Goal: Information Seeking & Learning: Find specific fact

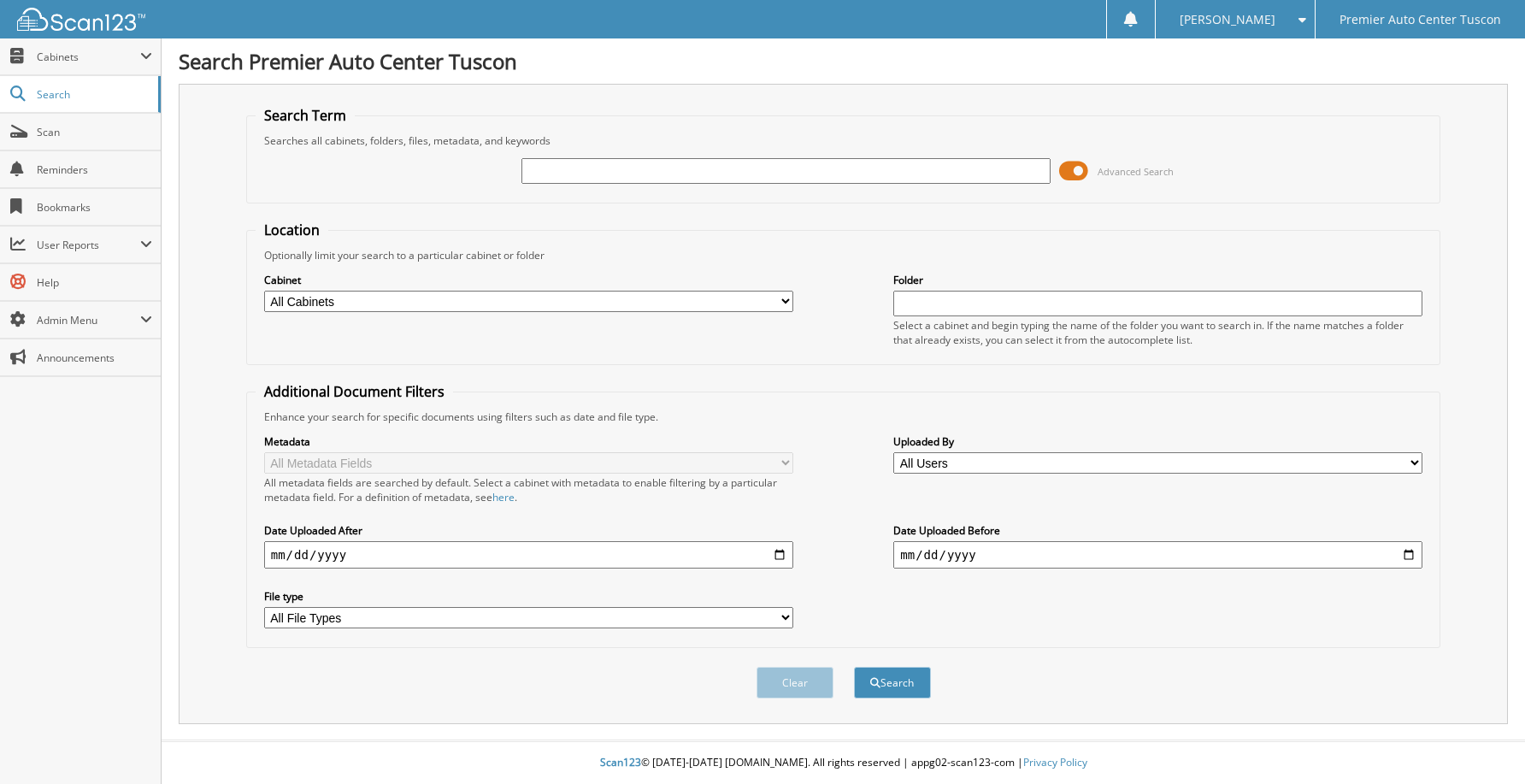
click at [584, 168] on input "text" at bounding box center [786, 171] width 529 height 26
type input "42690"
click at [854, 667] on button "Search" at bounding box center [892, 682] width 77 height 31
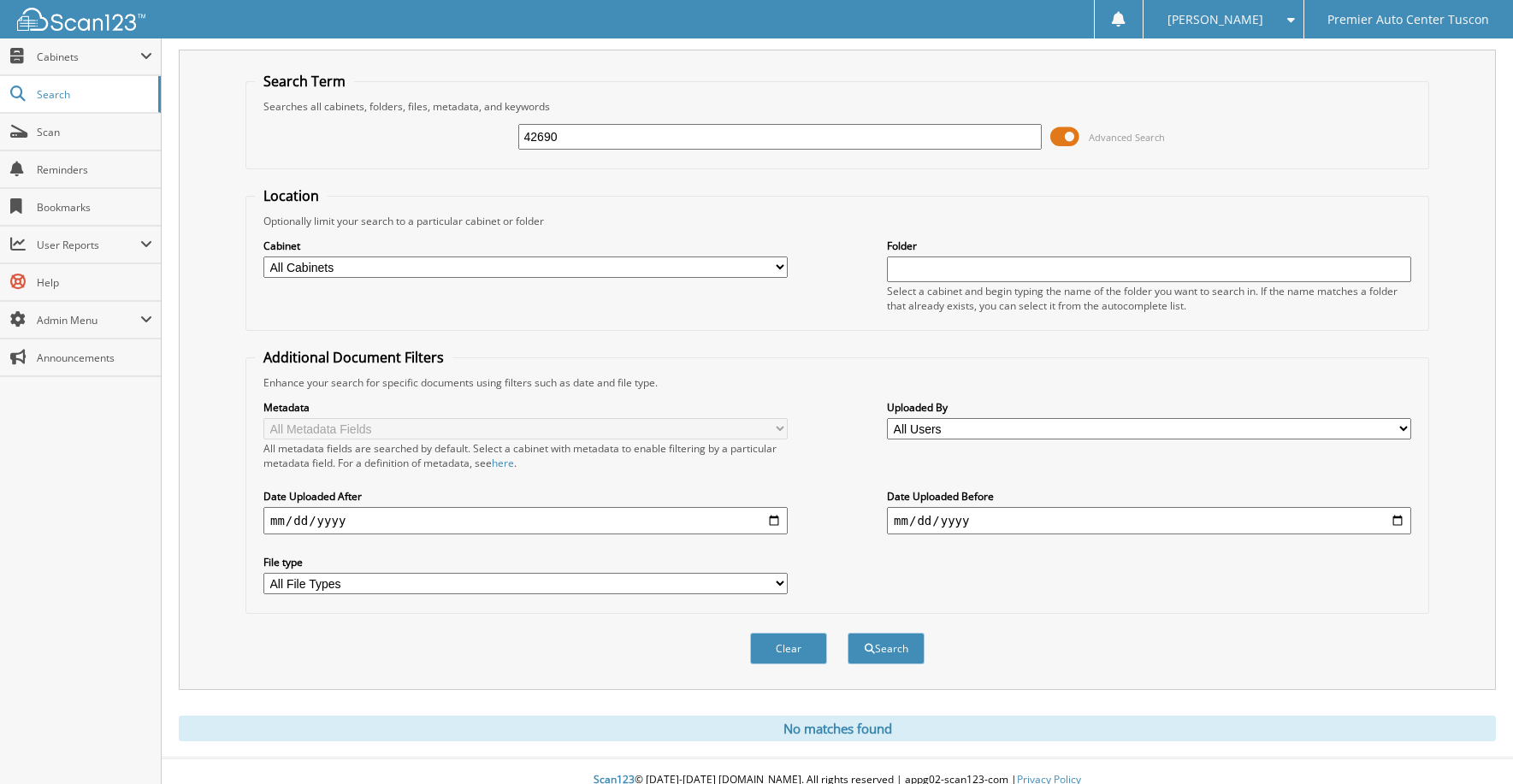
scroll to position [52, 0]
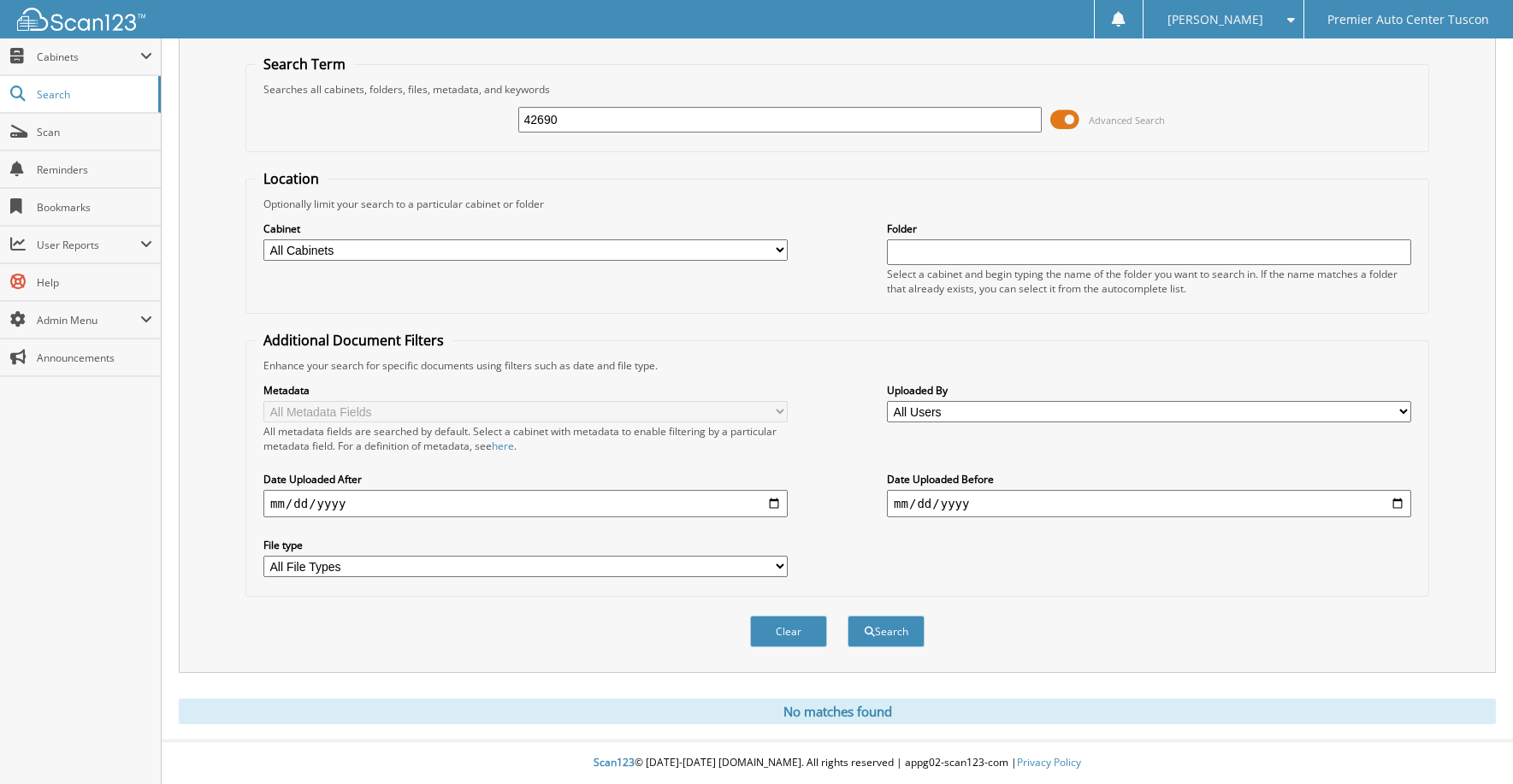
drag, startPoint x: 631, startPoint y: 118, endPoint x: 190, endPoint y: 89, distance: 442.0
click at [367, 104] on div "42690 Advanced Search" at bounding box center [836, 119] width 1164 height 46
type input "42468"
click at [848, 615] on button "Search" at bounding box center [886, 631] width 77 height 31
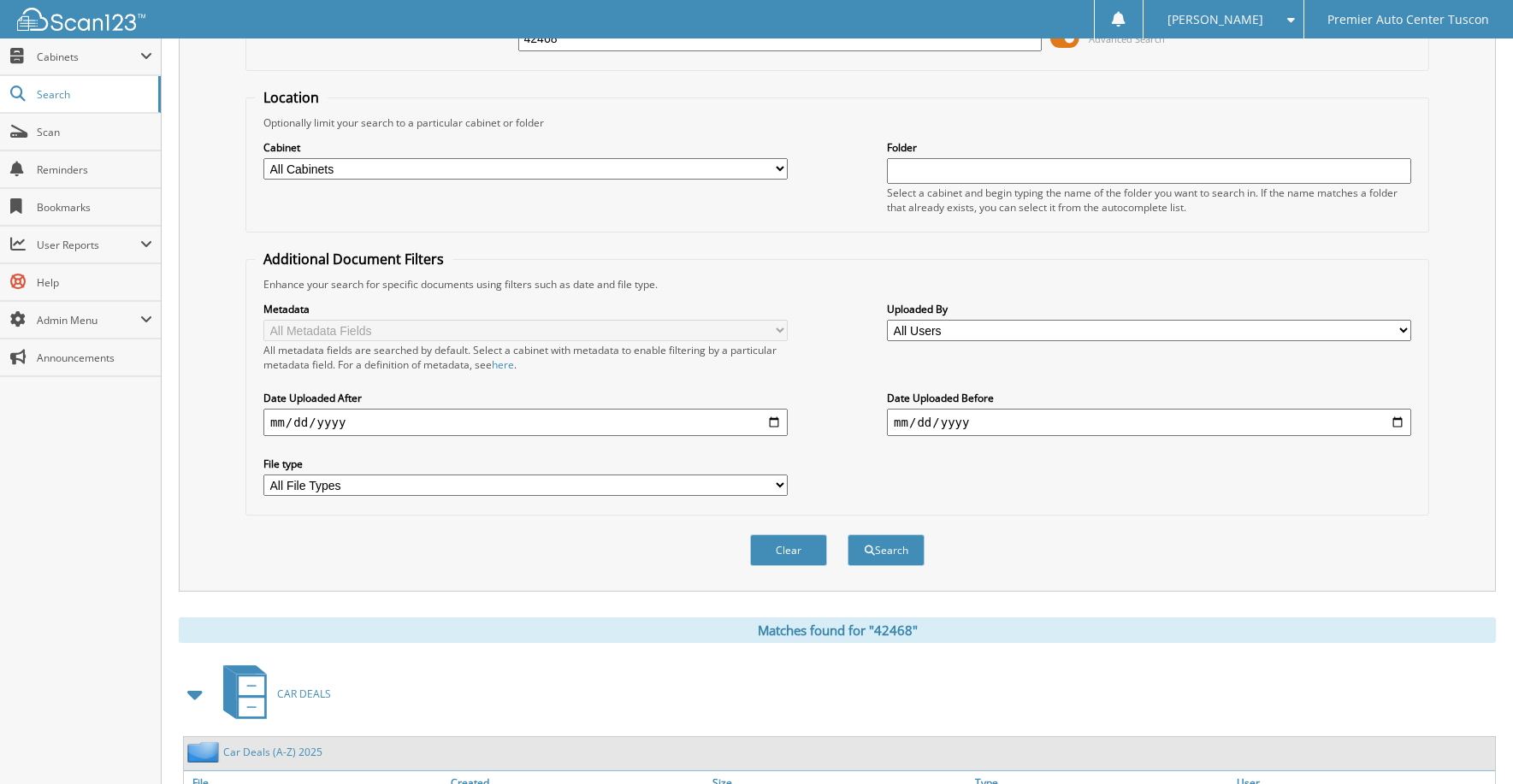
scroll to position [6, 0]
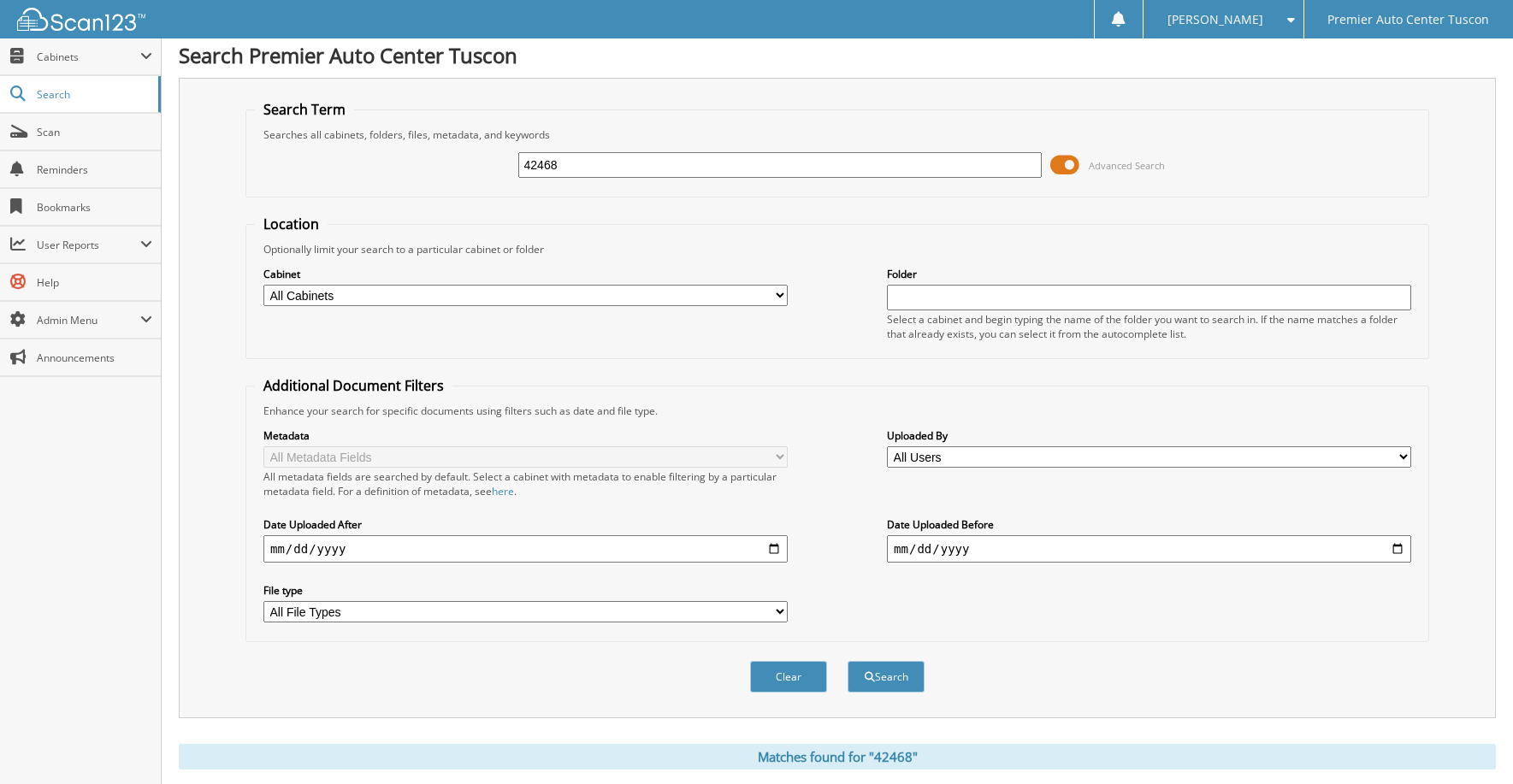
drag, startPoint x: 663, startPoint y: 169, endPoint x: 261, endPoint y: 117, distance: 405.3
click at [279, 122] on fieldset "Search Term Searches all cabinets, folders, files, metadata, and keywords 42468…" at bounding box center [836, 149] width 1183 height 97
type input "42690"
click at [848, 661] on button "Search" at bounding box center [886, 676] width 77 height 31
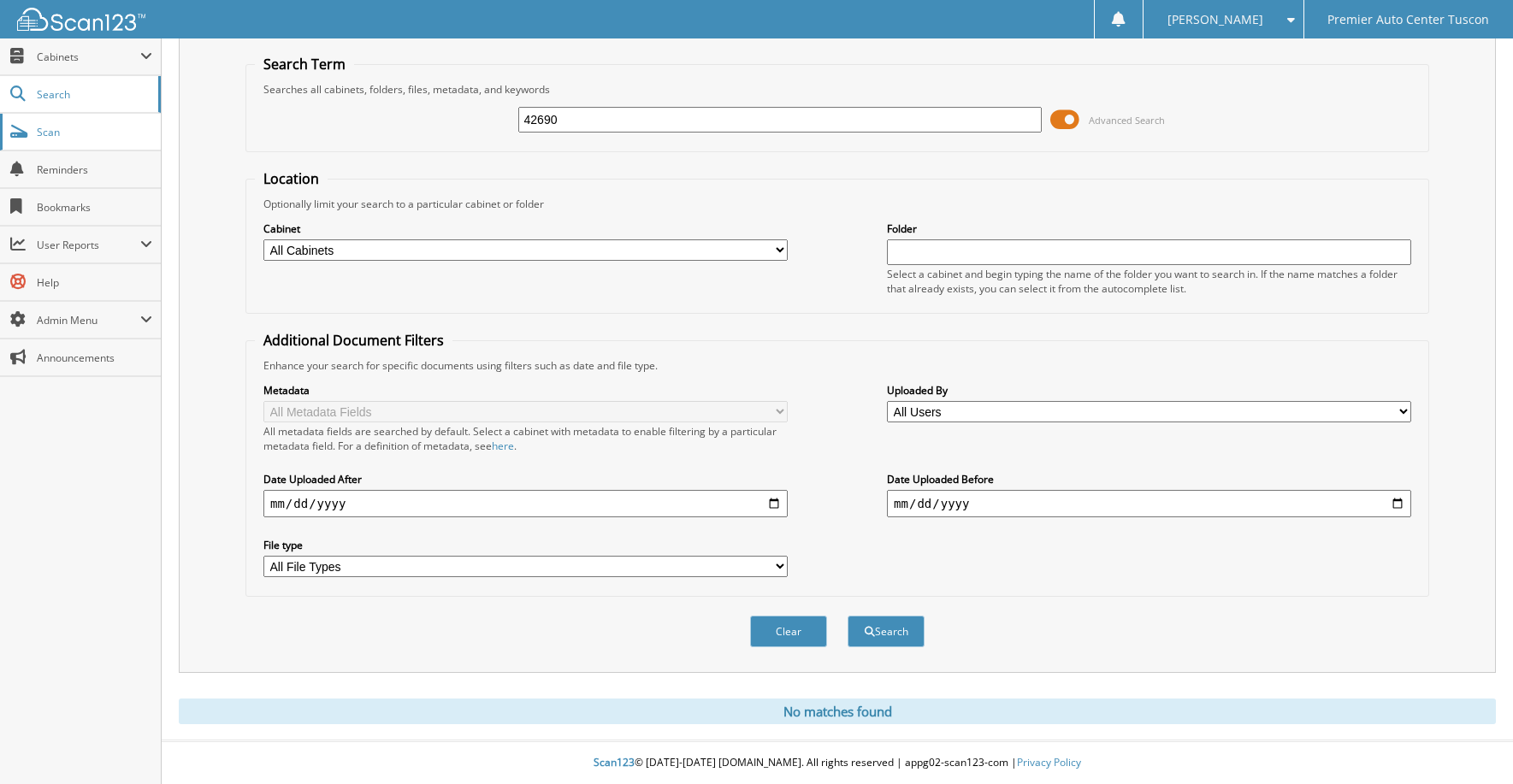
click at [71, 140] on link "Scan" at bounding box center [80, 132] width 161 height 37
